Goal: Find specific page/section: Find specific page/section

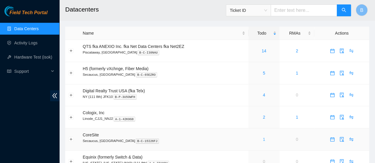
click at [264, 141] on link "1" at bounding box center [264, 139] width 2 height 5
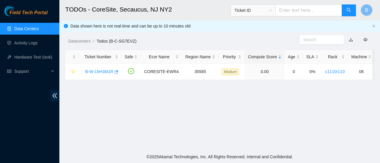
click at [37, 31] on link "Data Centers" at bounding box center [26, 28] width 24 height 5
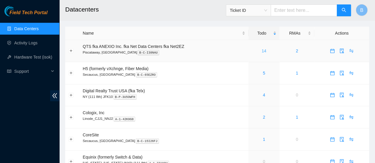
click at [265, 51] on link "14" at bounding box center [264, 51] width 5 height 5
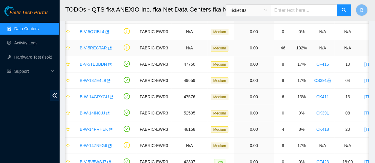
scroll to position [40, 0]
click at [26, 31] on link "Data Centers" at bounding box center [26, 28] width 24 height 5
